Goal: Task Accomplishment & Management: Use online tool/utility

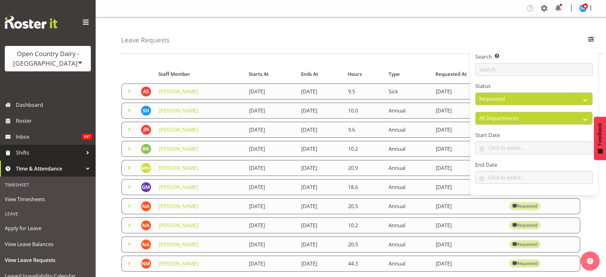
select select "requested"
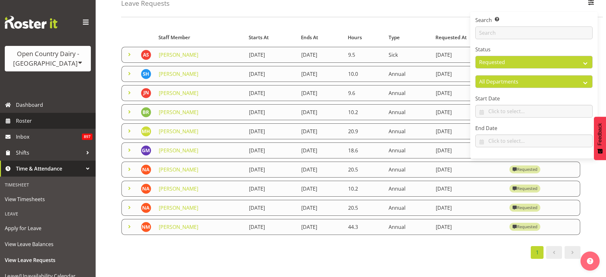
click at [38, 121] on span "Roster" at bounding box center [54, 121] width 76 height 10
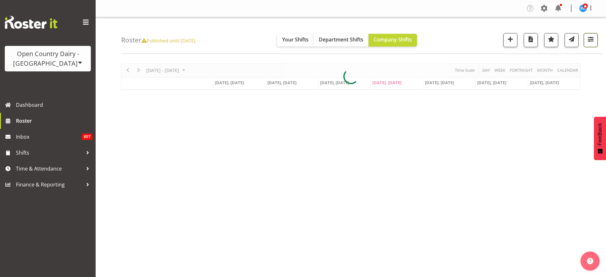
click at [588, 40] on span "button" at bounding box center [590, 39] width 8 height 8
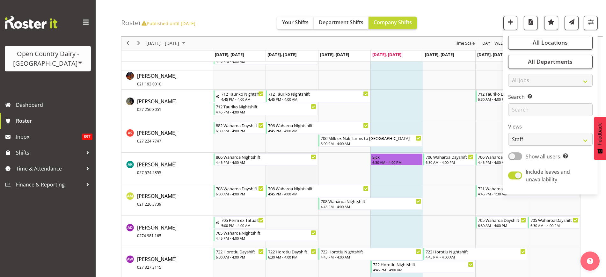
scroll to position [398, 0]
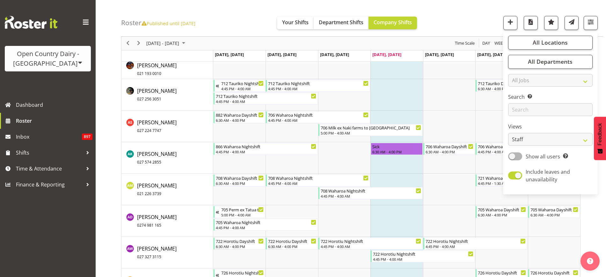
drag, startPoint x: 478, startPoint y: 7, endPoint x: 436, endPoint y: 25, distance: 46.1
click at [478, 7] on div "Roster Published until [DATE] Your Shifts Department Shifts Company Shifts All …" at bounding box center [361, 18] width 481 height 37
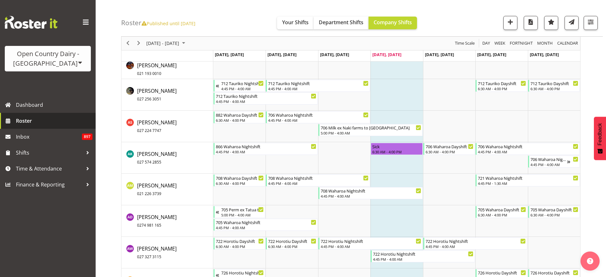
click at [25, 120] on span "Roster" at bounding box center [54, 121] width 76 height 10
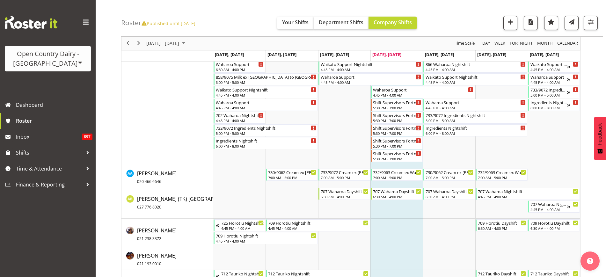
scroll to position [197, 0]
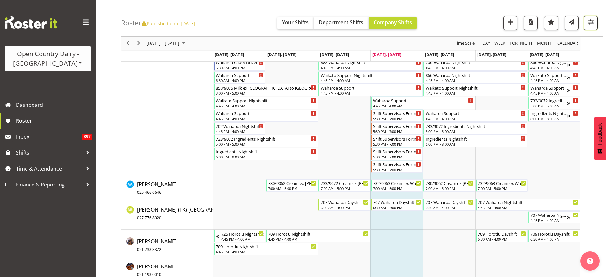
click at [592, 26] on button "button" at bounding box center [590, 23] width 14 height 14
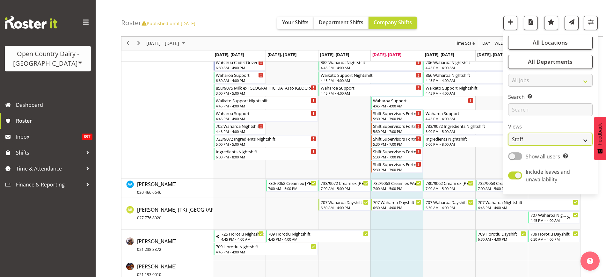
click at [573, 139] on select "Staff Role Shift - Horizontal Shift - Vertical Staff - Location" at bounding box center [550, 139] width 84 height 13
click at [508, 133] on select "Staff Role Shift - Horizontal Shift - Vertical Staff - Location" at bounding box center [550, 139] width 84 height 13
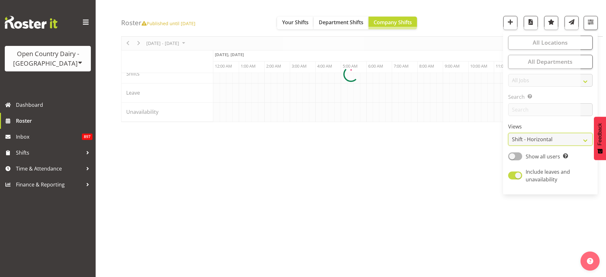
scroll to position [37, 0]
click at [578, 122] on div at bounding box center [350, 74] width 459 height 95
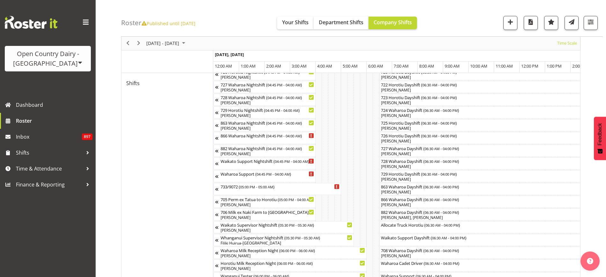
scroll to position [290, 0]
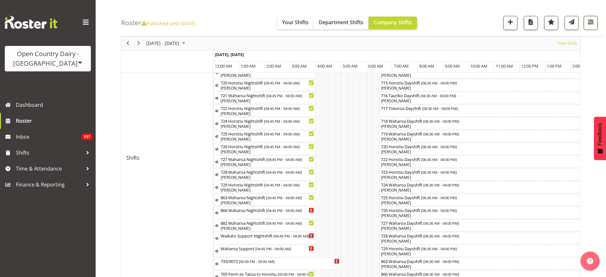
click at [589, 24] on span "button" at bounding box center [590, 22] width 8 height 8
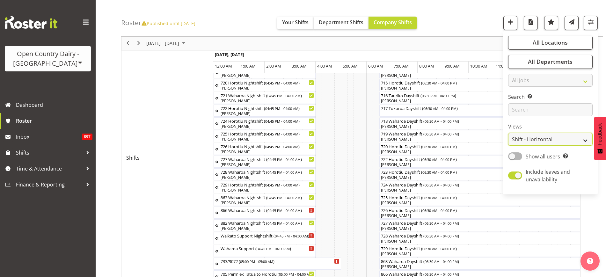
click at [576, 139] on select "Staff Role Shift - Horizontal Shift - Vertical Staff - Location" at bounding box center [550, 139] width 84 height 13
select select "staff"
click at [508, 133] on select "Staff Role Shift - Horizontal Shift - Vertical Staff - Location" at bounding box center [550, 139] width 84 height 13
click at [175, 112] on div "October 06 - 12, 2025 Today Timeline Day Timeline Week Timeline Fortnight Timel…" at bounding box center [363, 215] width 485 height 894
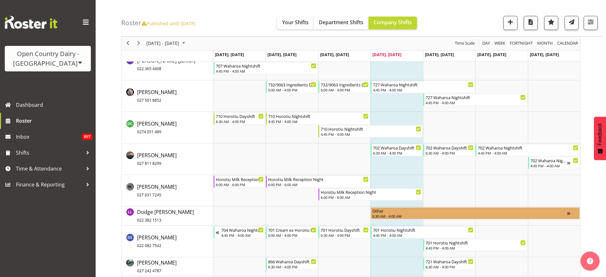
scroll to position [1289, 0]
